Goal: Task Accomplishment & Management: Manage account settings

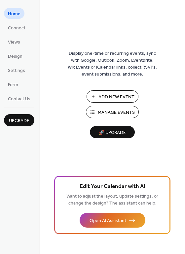
click at [110, 109] on span "Manage Events" at bounding box center [116, 112] width 37 height 7
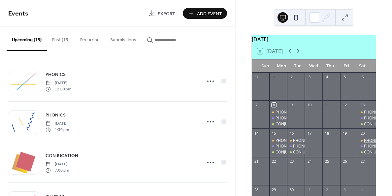
click at [364, 143] on div "PHONICS" at bounding box center [372, 141] width 17 height 6
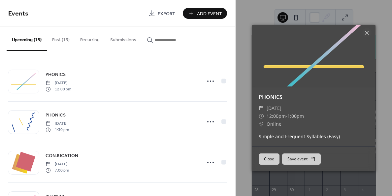
click at [365, 32] on icon at bounding box center [367, 33] width 8 height 8
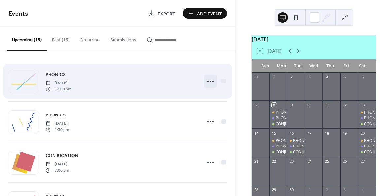
click at [208, 82] on icon at bounding box center [210, 81] width 11 height 11
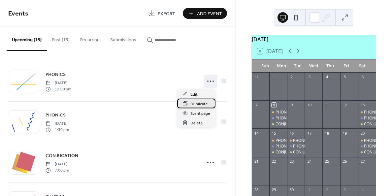
click at [198, 103] on span "Duplicate" at bounding box center [198, 104] width 17 height 7
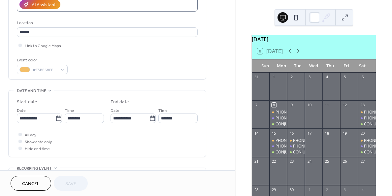
scroll to position [126, 0]
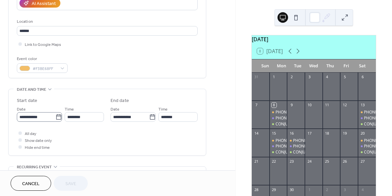
click at [55, 118] on icon at bounding box center [58, 117] width 7 height 7
click at [55, 118] on input "**********" at bounding box center [36, 117] width 39 height 10
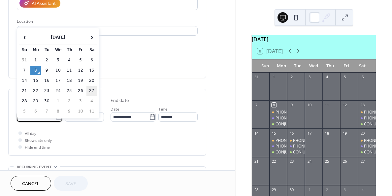
click at [90, 87] on td "27" at bounding box center [91, 91] width 11 height 10
type input "**********"
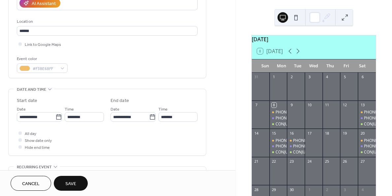
click at [70, 188] on button "Save" at bounding box center [71, 183] width 34 height 15
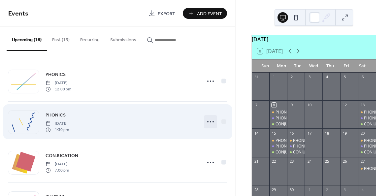
click at [207, 122] on icon at bounding box center [210, 121] width 11 height 11
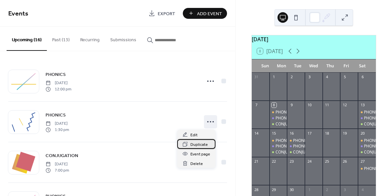
click at [194, 142] on span "Duplicate" at bounding box center [198, 144] width 17 height 7
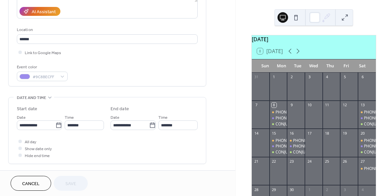
scroll to position [119, 0]
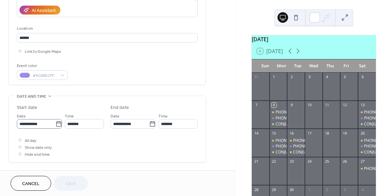
click at [58, 123] on icon at bounding box center [58, 123] width 5 height 5
click at [55, 123] on input "**********" at bounding box center [36, 124] width 39 height 10
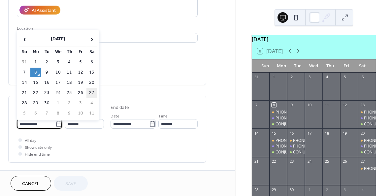
click at [92, 91] on td "27" at bounding box center [91, 93] width 11 height 10
type input "**********"
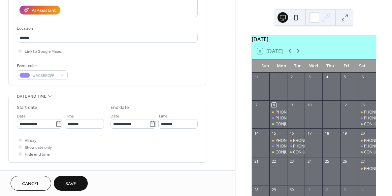
click at [70, 182] on span "Save" at bounding box center [70, 183] width 11 height 7
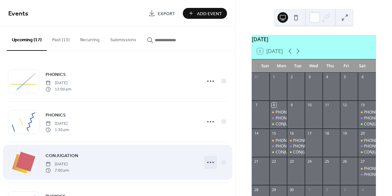
click at [210, 161] on icon at bounding box center [210, 162] width 11 height 11
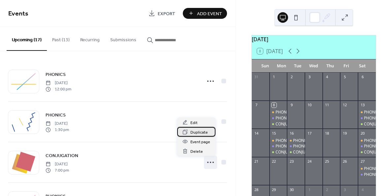
click at [204, 130] on span "Duplicate" at bounding box center [198, 132] width 17 height 7
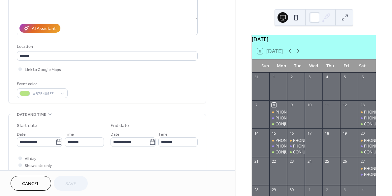
scroll to position [104, 0]
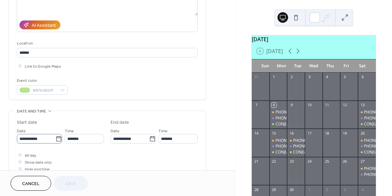
click at [59, 138] on icon at bounding box center [58, 138] width 5 height 5
click at [55, 138] on input "**********" at bounding box center [36, 139] width 39 height 10
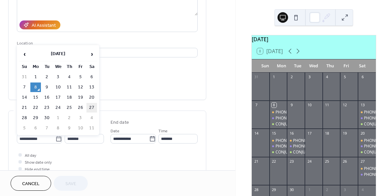
click at [92, 109] on td "27" at bounding box center [91, 108] width 11 height 10
type input "**********"
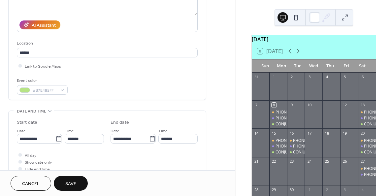
click at [72, 183] on span "Save" at bounding box center [70, 183] width 11 height 7
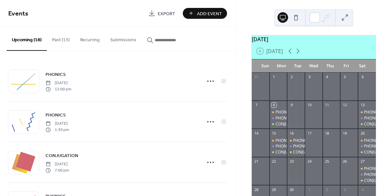
click at [279, 172] on div at bounding box center [278, 174] width 18 height 17
click at [199, 13] on span "Add Event" at bounding box center [209, 13] width 25 height 7
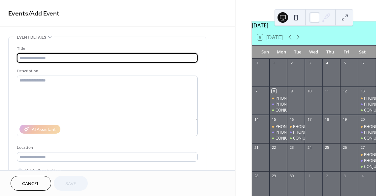
scroll to position [16, 0]
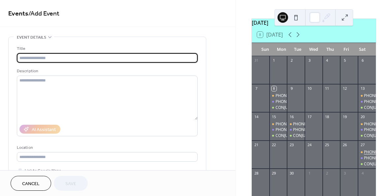
click at [364, 155] on div "PHONICS" at bounding box center [372, 152] width 17 height 6
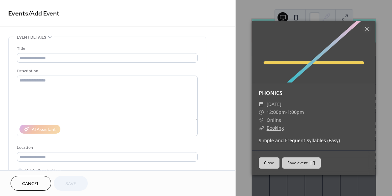
click at [369, 27] on icon at bounding box center [367, 29] width 8 height 8
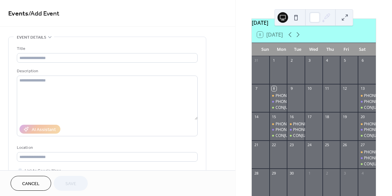
click at [31, 180] on span "Cancel" at bounding box center [30, 183] width 17 height 7
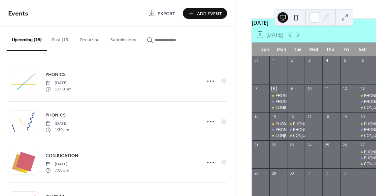
click at [364, 155] on div "PHONICS" at bounding box center [372, 152] width 17 height 6
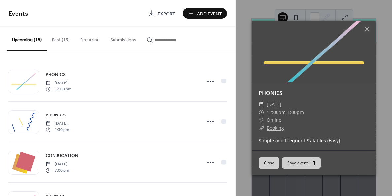
click at [368, 29] on icon at bounding box center [367, 29] width 8 height 8
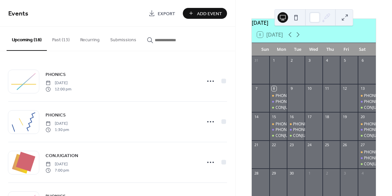
click at [278, 99] on div "PHONICS" at bounding box center [278, 96] width 18 height 6
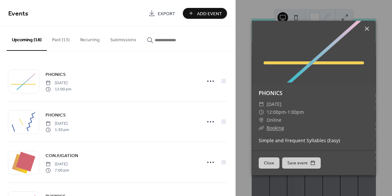
click at [365, 29] on icon at bounding box center [367, 29] width 8 height 8
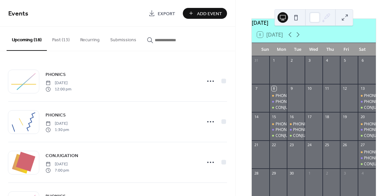
click at [278, 133] on div "PHONICS" at bounding box center [278, 130] width 18 height 6
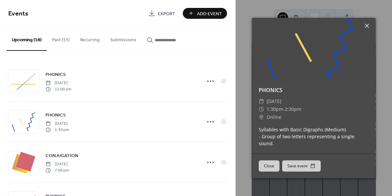
click at [367, 26] on icon at bounding box center [367, 26] width 8 height 8
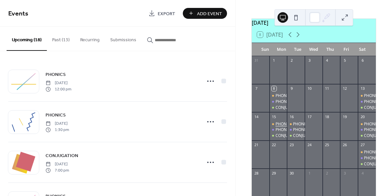
click at [283, 126] on div "PHONICS" at bounding box center [283, 124] width 17 height 6
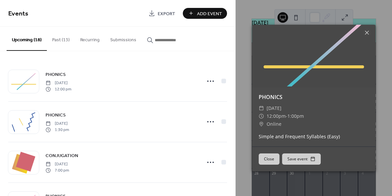
click at [179, 111] on div "PHONICS [DATE] 1:30 pm" at bounding box center [120, 121] width 151 height 21
click at [368, 29] on icon at bounding box center [367, 33] width 8 height 8
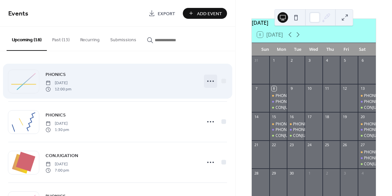
click at [209, 80] on icon at bounding box center [210, 81] width 11 height 11
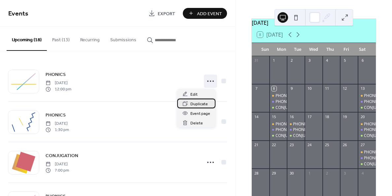
click at [196, 103] on span "Duplicate" at bounding box center [198, 104] width 17 height 7
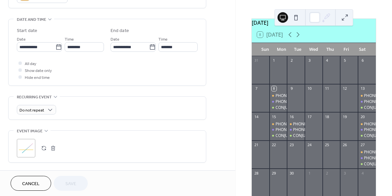
scroll to position [196, 0]
click at [55, 46] on icon at bounding box center [58, 46] width 7 height 7
click at [55, 46] on input "**********" at bounding box center [36, 47] width 39 height 10
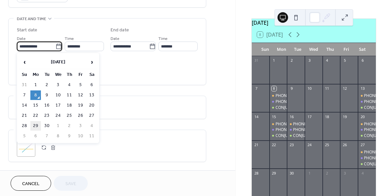
click at [36, 122] on td "29" at bounding box center [35, 126] width 11 height 10
type input "**********"
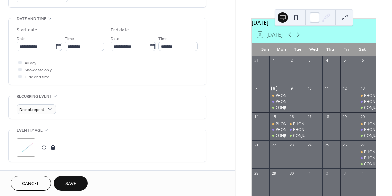
click at [67, 181] on span "Save" at bounding box center [70, 183] width 11 height 7
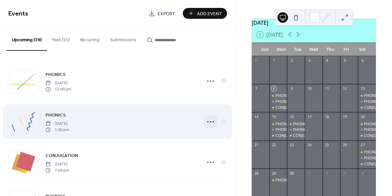
click at [210, 122] on circle at bounding box center [210, 121] width 1 height 1
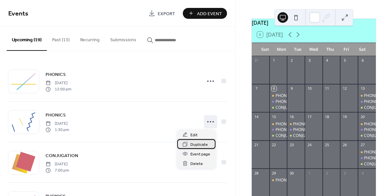
click at [194, 144] on span "Duplicate" at bounding box center [198, 144] width 17 height 7
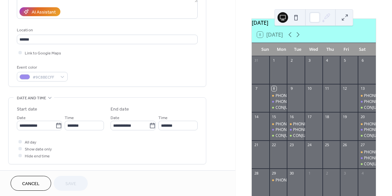
scroll to position [125, 0]
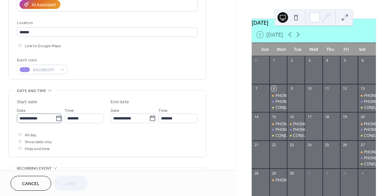
click at [56, 118] on icon at bounding box center [58, 118] width 7 height 7
click at [55, 118] on input "**********" at bounding box center [36, 118] width 39 height 10
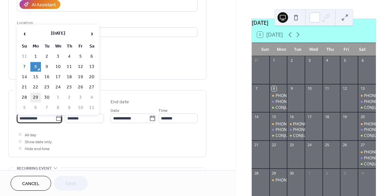
click at [34, 98] on td "29" at bounding box center [35, 98] width 11 height 10
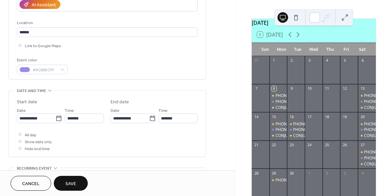
type input "**********"
click at [75, 180] on span "Save" at bounding box center [70, 183] width 11 height 7
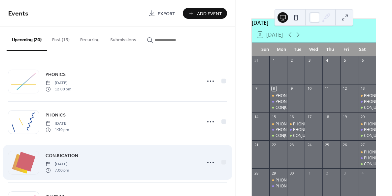
click at [209, 161] on icon at bounding box center [210, 162] width 11 height 11
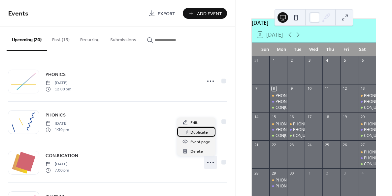
click at [200, 131] on span "Duplicate" at bounding box center [198, 132] width 17 height 7
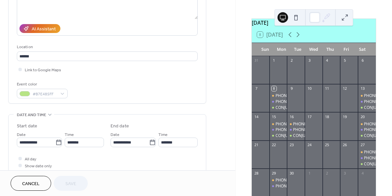
scroll to position [107, 0]
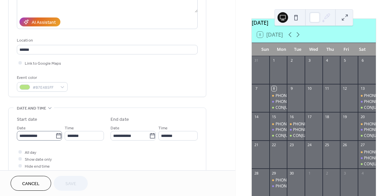
click at [58, 136] on icon at bounding box center [58, 136] width 7 height 7
click at [55, 136] on input "**********" at bounding box center [36, 136] width 39 height 10
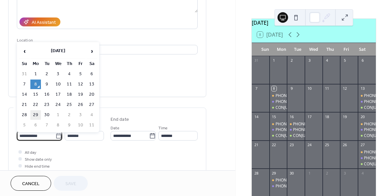
click at [36, 111] on td "29" at bounding box center [35, 115] width 11 height 10
type input "**********"
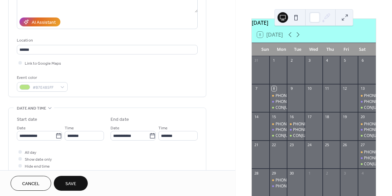
click at [72, 181] on span "Save" at bounding box center [70, 183] width 11 height 7
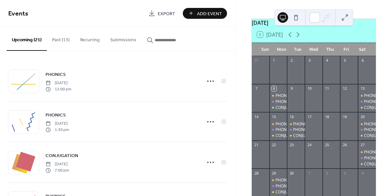
scroll to position [50, 0]
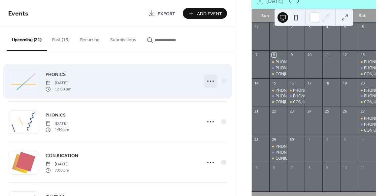
click at [207, 81] on icon at bounding box center [210, 81] width 11 height 11
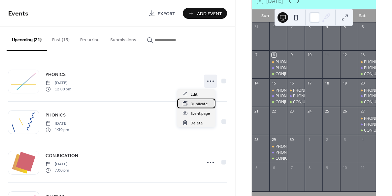
click at [201, 103] on span "Duplicate" at bounding box center [198, 104] width 17 height 7
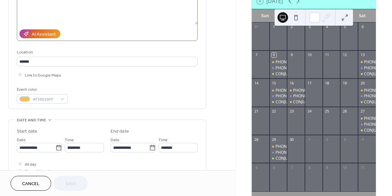
scroll to position [99, 0]
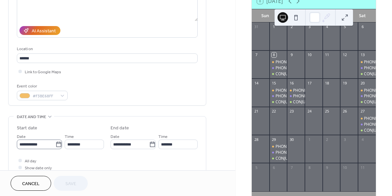
click at [55, 145] on icon at bounding box center [58, 144] width 7 height 7
click at [55, 145] on input "**********" at bounding box center [36, 144] width 39 height 10
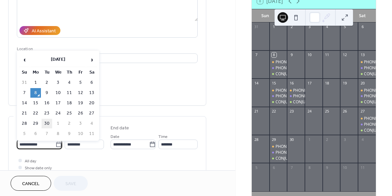
click at [48, 123] on td "30" at bounding box center [47, 124] width 11 height 10
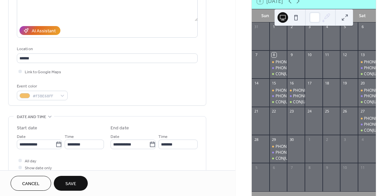
type input "**********"
click at [71, 184] on span "Save" at bounding box center [70, 183] width 11 height 7
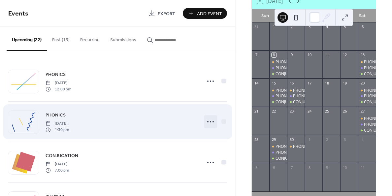
click at [208, 123] on icon at bounding box center [210, 121] width 11 height 11
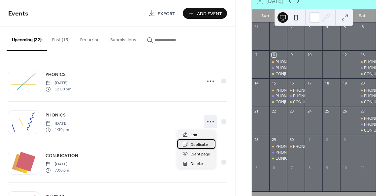
click at [190, 146] on span "Duplicate" at bounding box center [198, 144] width 17 height 7
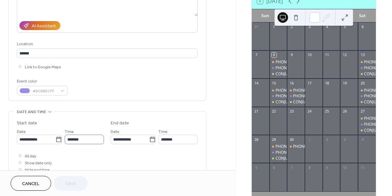
scroll to position [109, 0]
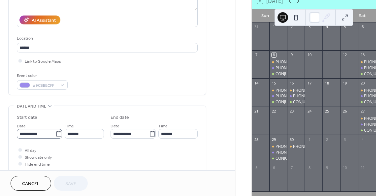
click at [57, 133] on icon at bounding box center [58, 133] width 5 height 5
click at [55, 133] on input "**********" at bounding box center [36, 134] width 39 height 10
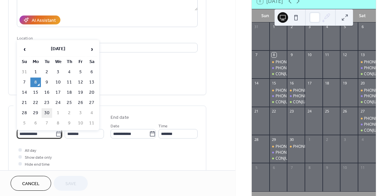
click at [48, 114] on td "30" at bounding box center [47, 113] width 11 height 10
type input "**********"
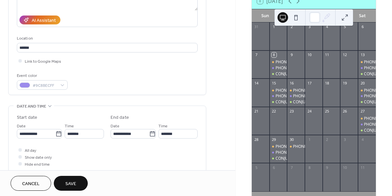
click at [74, 180] on span "Save" at bounding box center [70, 183] width 11 height 7
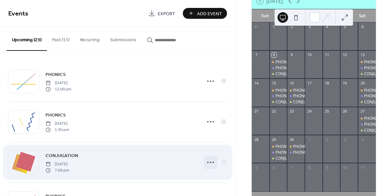
click at [210, 161] on icon at bounding box center [210, 162] width 11 height 11
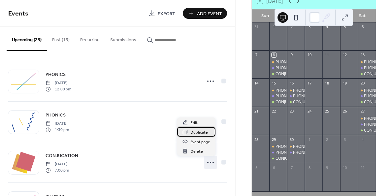
click at [204, 131] on span "Duplicate" at bounding box center [198, 132] width 17 height 7
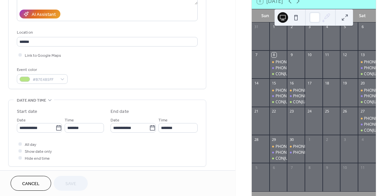
scroll to position [117, 0]
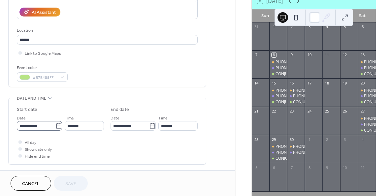
click at [57, 128] on icon at bounding box center [58, 126] width 7 height 7
click at [55, 128] on input "**********" at bounding box center [36, 126] width 39 height 10
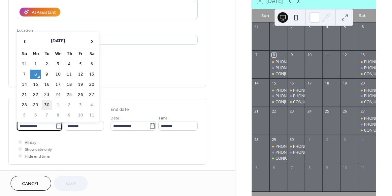
click at [45, 104] on td "30" at bounding box center [47, 105] width 11 height 10
type input "**********"
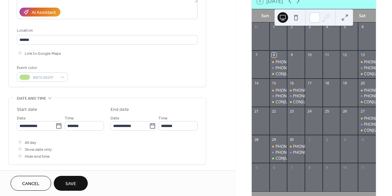
click at [67, 181] on span "Save" at bounding box center [70, 183] width 11 height 7
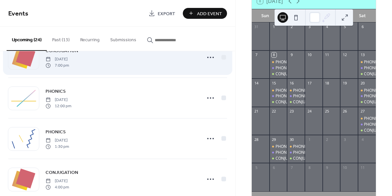
scroll to position [115, 0]
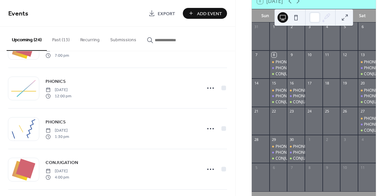
click at [281, 121] on div at bounding box center [278, 124] width 18 height 17
